Goal: Information Seeking & Learning: Learn about a topic

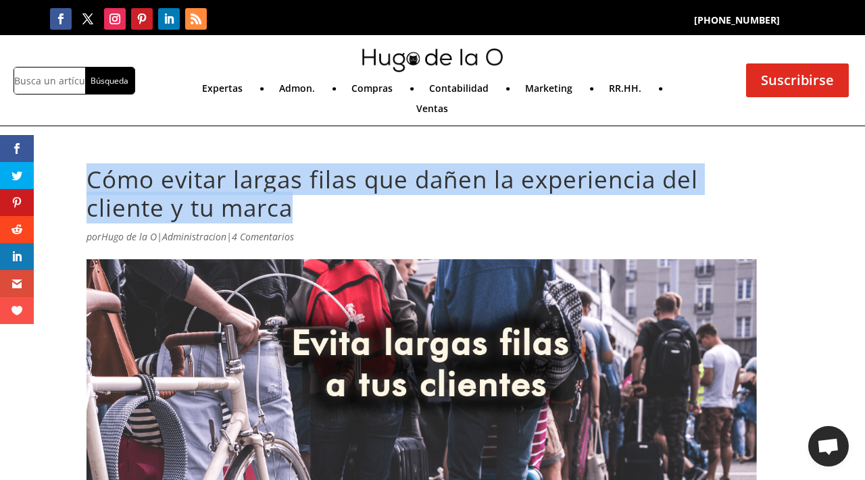
drag, startPoint x: 94, startPoint y: 180, endPoint x: 299, endPoint y: 211, distance: 207.0
click at [299, 211] on h1 "Cómo evitar largas filas que dañen la experiencia del cliente y tu marca" at bounding box center [432, 196] width 692 height 63
copy h1 "Cómo evitar largas filas que dañen la experiencia del cliente y tu marca"
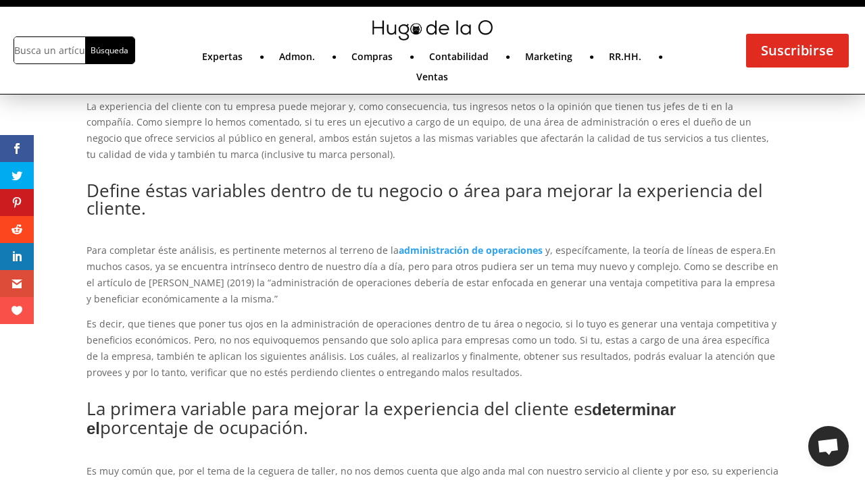
scroll to position [476, 0]
click at [459, 268] on p "Para completar éste análisis, es pertinente meternos al terreno de la administr…" at bounding box center [432, 279] width 692 height 74
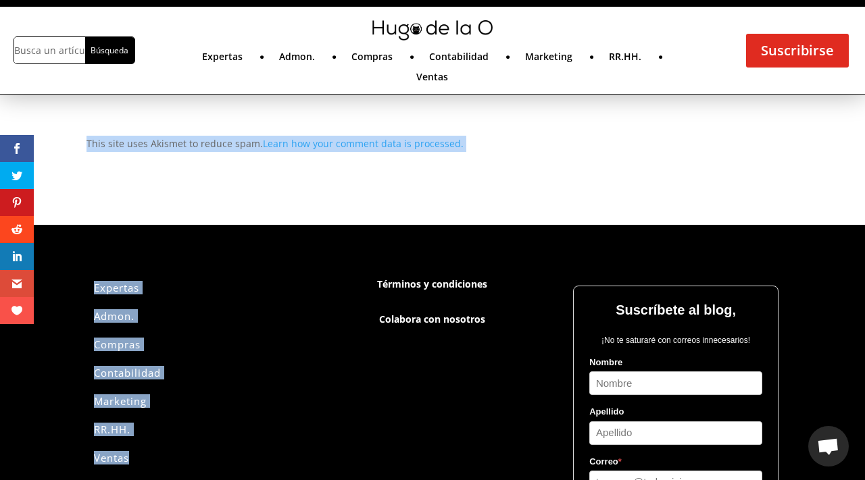
scroll to position [3394, 0]
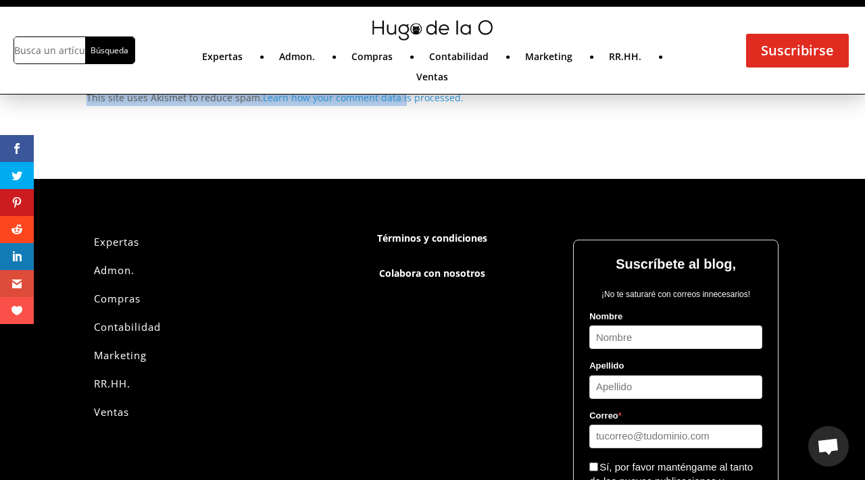
drag, startPoint x: 88, startPoint y: 188, endPoint x: 399, endPoint y: 99, distance: 324.1
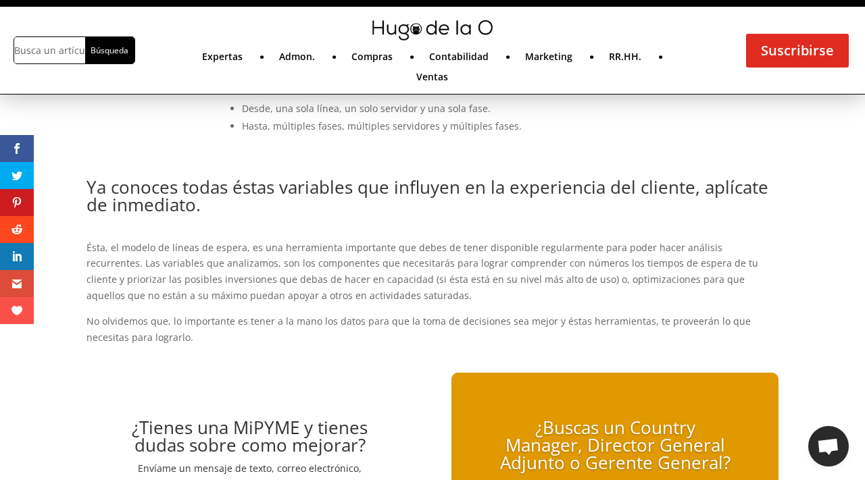
scroll to position [1824, 0]
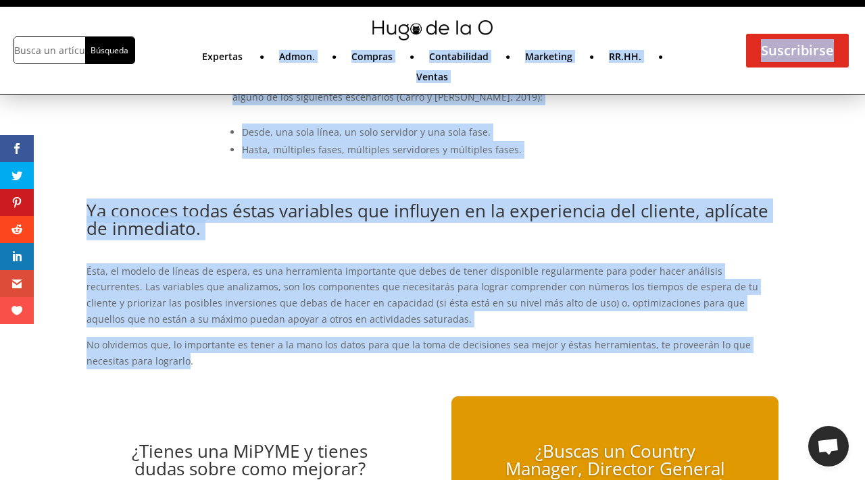
drag, startPoint x: 142, startPoint y: 359, endPoint x: 205, endPoint y: 84, distance: 282.8
click at [205, 79] on div "Seguir Seguir Seguir Seguir Seguir Seguir [PHONE_NUMBER] Buscar: [GEOGRAPHIC_DA…" at bounding box center [432, 225] width 865 height 4099
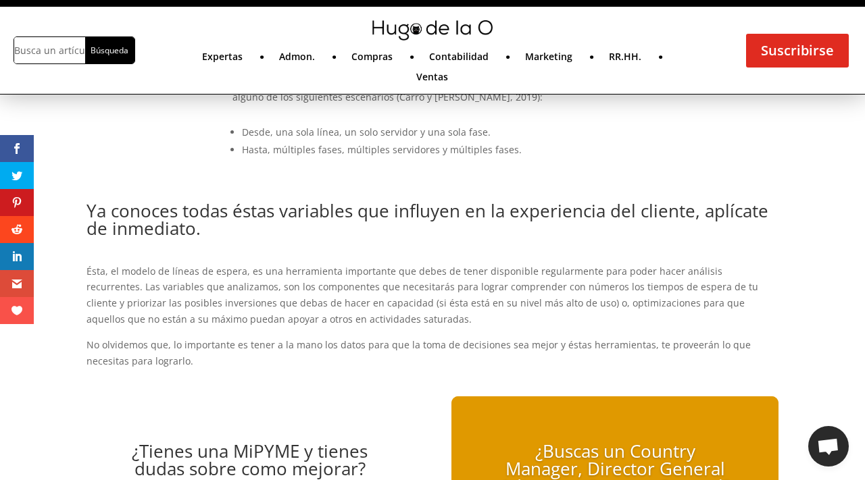
click at [157, 192] on div "Ya conoces todas éstas variables que influyen en la experiencia del cliente, ap…" at bounding box center [432, 285] width 692 height 195
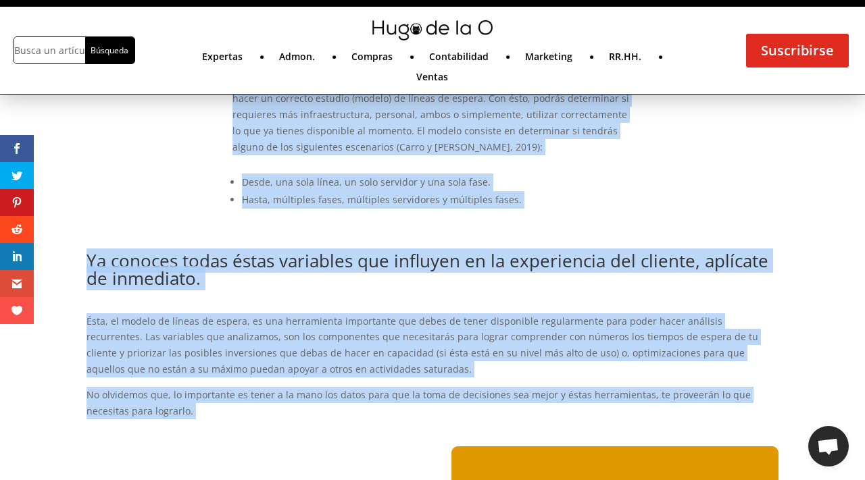
scroll to position [1775, 0]
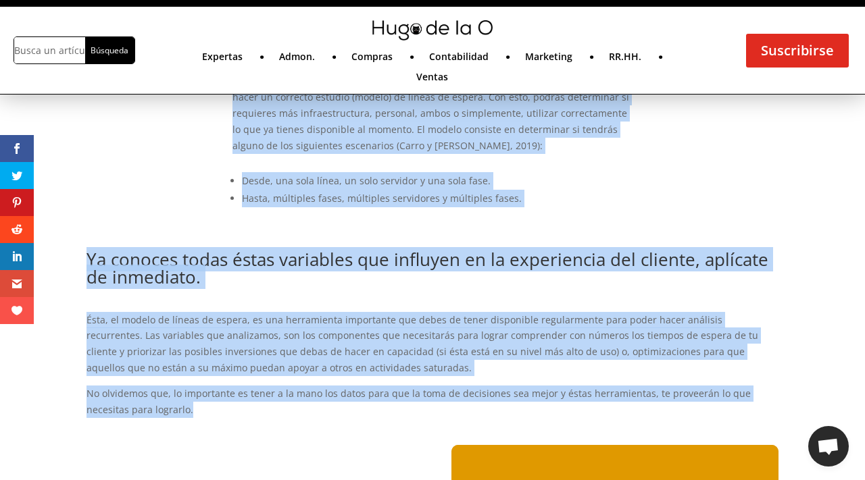
drag, startPoint x: 88, startPoint y: 120, endPoint x: 146, endPoint y: 405, distance: 290.8
copy div "Lo ipsumdolors ame consect adi el seddoei tempo incidid u, labo etdoloremagn, a…"
